Goal: Transaction & Acquisition: Purchase product/service

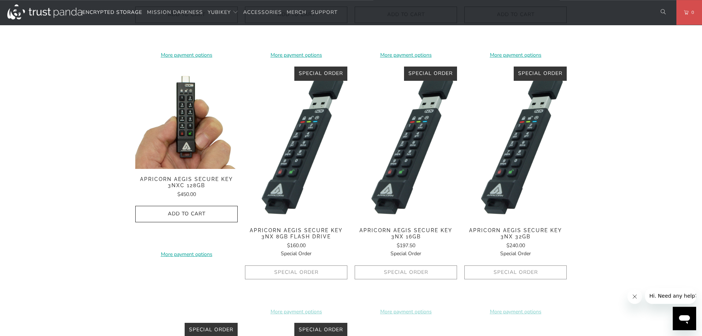
scroll to position [373, 0]
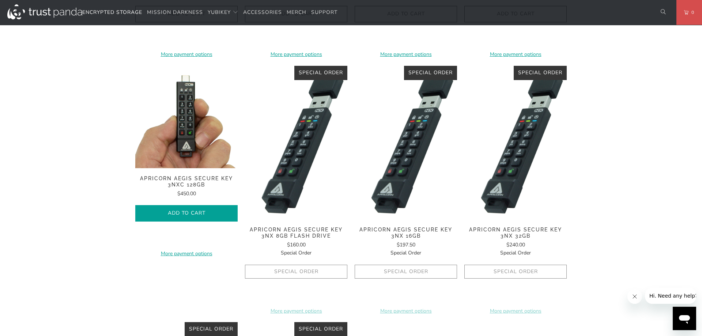
click at [188, 212] on icon "button" at bounding box center [187, 214] width 12 height 12
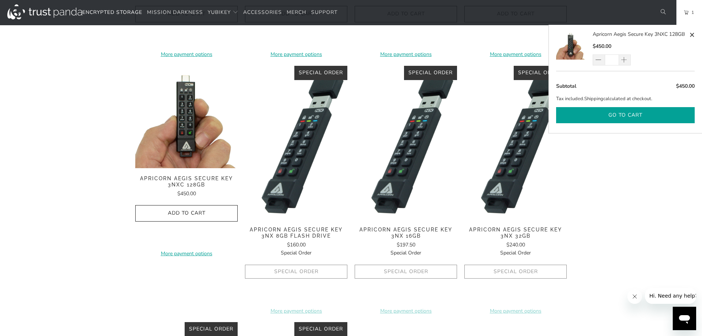
click at [666, 116] on button "Go to cart" at bounding box center [625, 115] width 139 height 16
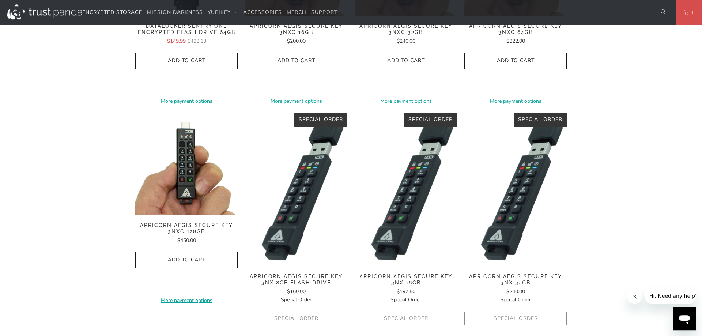
scroll to position [299, 0]
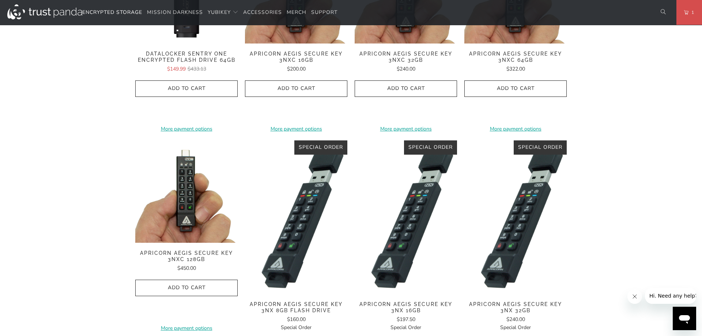
click at [188, 216] on img at bounding box center [186, 191] width 102 height 102
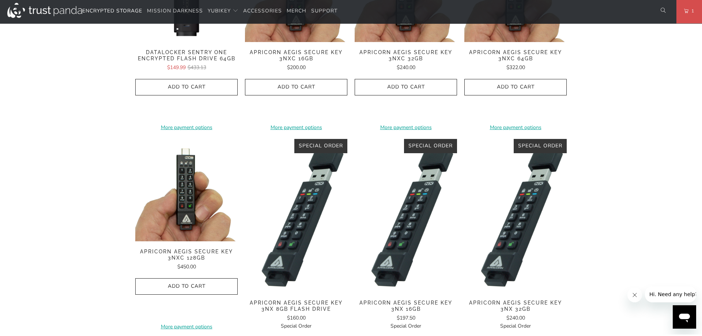
drag, startPoint x: 85, startPoint y: 145, endPoint x: 82, endPoint y: 158, distance: 13.3
click at [85, 144] on div "Home / Apricorn Apricorn provides hardware-based 256-bit encrypted external sto…" at bounding box center [351, 208] width 702 height 902
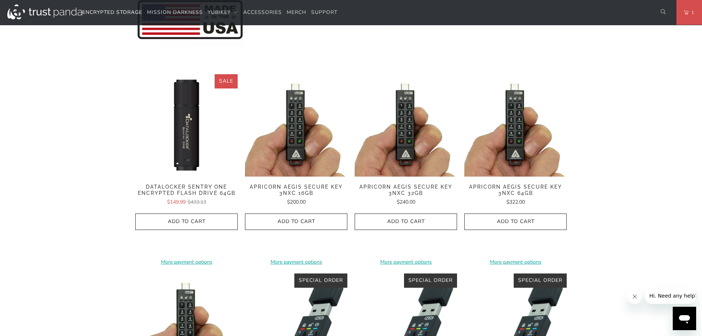
scroll to position [151, 0]
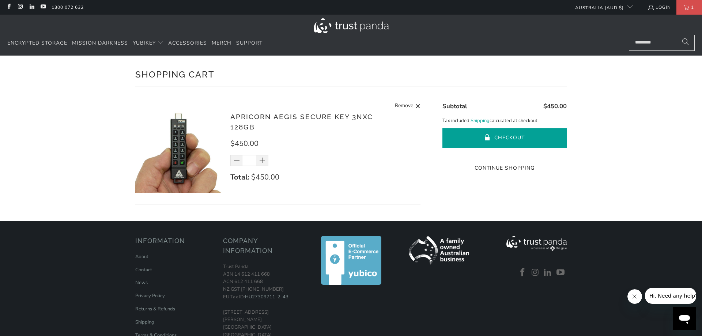
click at [481, 133] on button "Checkout" at bounding box center [505, 138] width 124 height 20
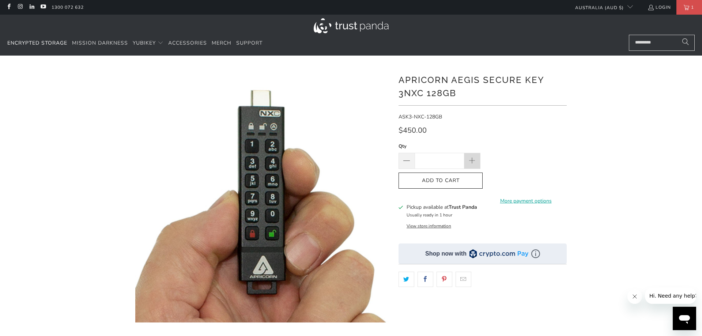
click at [478, 160] on span at bounding box center [473, 161] width 16 height 16
click at [477, 160] on span at bounding box center [473, 161] width 16 height 16
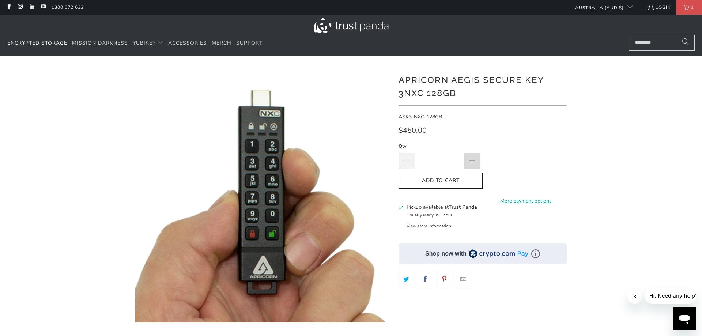
click at [477, 160] on span at bounding box center [473, 161] width 16 height 16
click at [462, 179] on span "Add to Cart" at bounding box center [440, 181] width 69 height 6
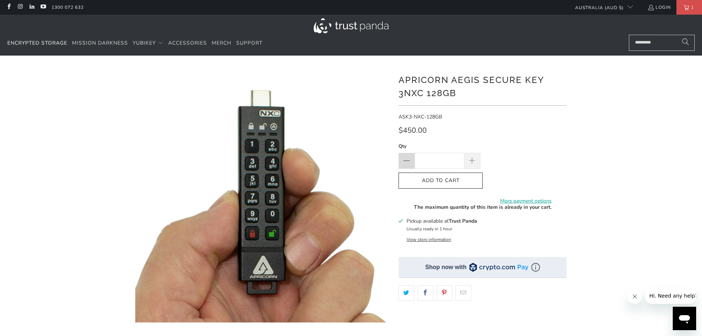
click at [408, 159] on span at bounding box center [406, 161] width 9 height 9
click at [447, 179] on span "Add to Cart" at bounding box center [440, 181] width 69 height 6
click at [401, 154] on span at bounding box center [407, 161] width 16 height 16
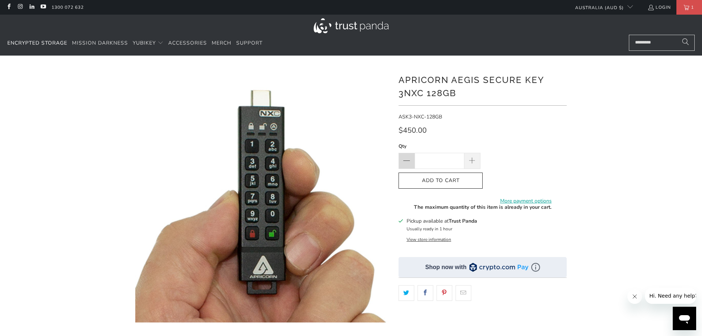
click at [401, 154] on span at bounding box center [407, 161] width 16 height 16
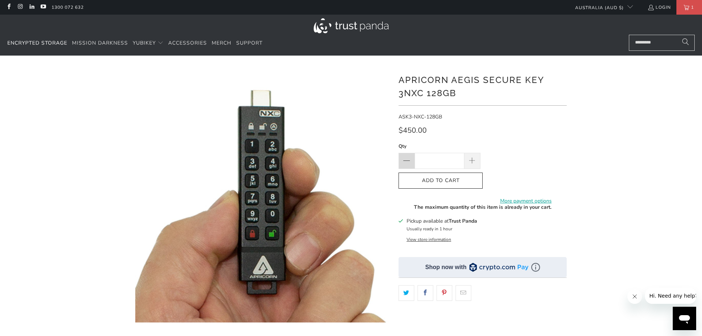
type input "*"
click at [401, 154] on span at bounding box center [407, 161] width 16 height 16
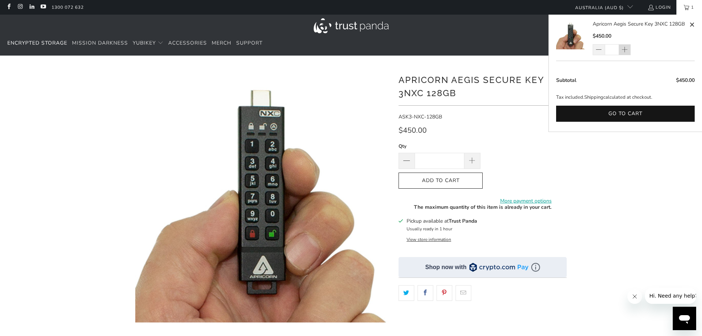
click at [628, 48] on span at bounding box center [625, 49] width 12 height 11
type input "*"
click at [628, 48] on div "*" at bounding box center [617, 49] width 48 height 11
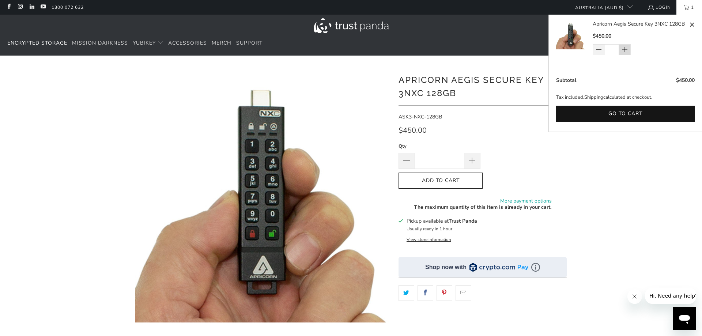
click at [628, 48] on div "*" at bounding box center [617, 49] width 48 height 11
click at [626, 49] on div "*" at bounding box center [617, 49] width 48 height 11
click at [625, 50] on div "*" at bounding box center [617, 49] width 48 height 11
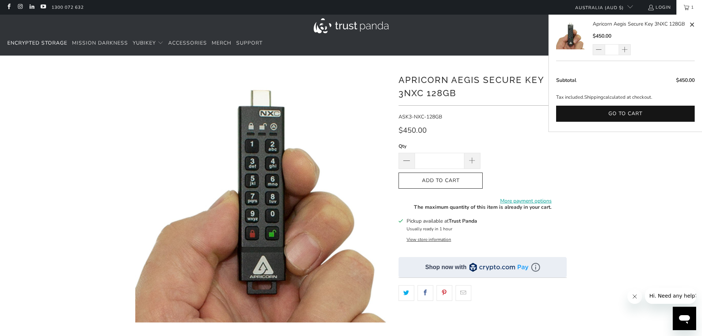
click at [626, 51] on div "*" at bounding box center [617, 49] width 48 height 11
click at [646, 159] on div "Apricorn Aegis Secure Key 3NXC 128GB ASK3-NXC-128GB $450.00" at bounding box center [351, 222] width 702 height 310
